Goal: Information Seeking & Learning: Learn about a topic

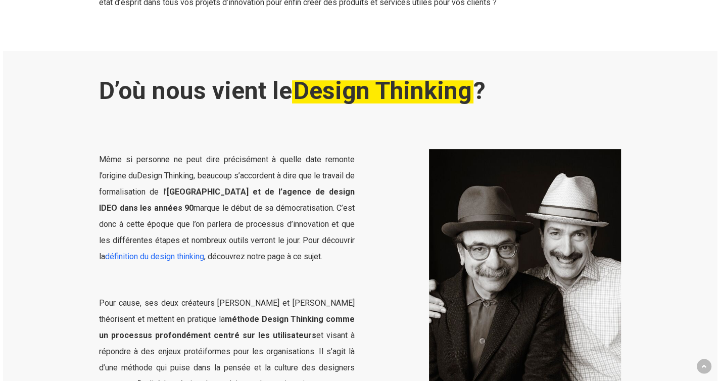
scroll to position [265, 0]
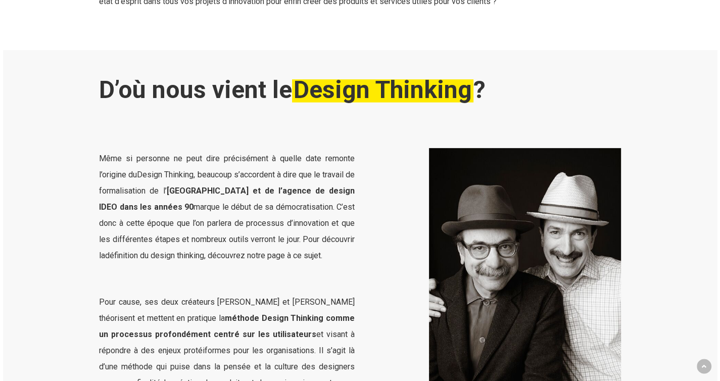
click at [179, 253] on link "définition du design thinking" at bounding box center [154, 256] width 99 height 10
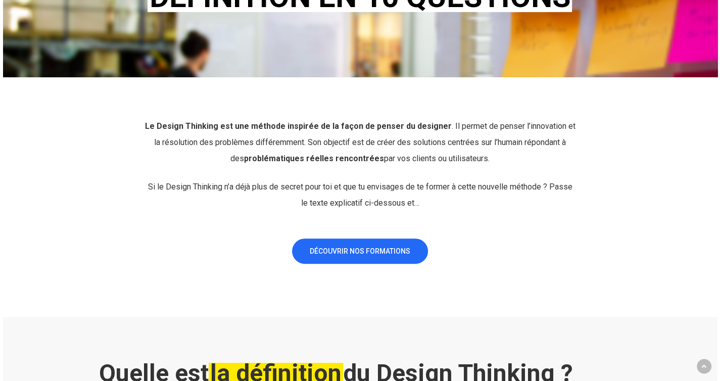
scroll to position [526, 0]
